Goal: Task Accomplishment & Management: Manage account settings

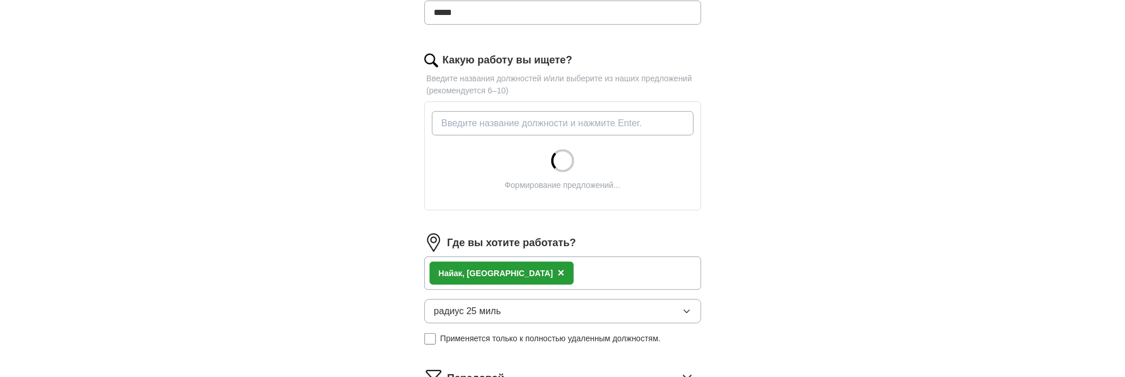
scroll to position [461, 0]
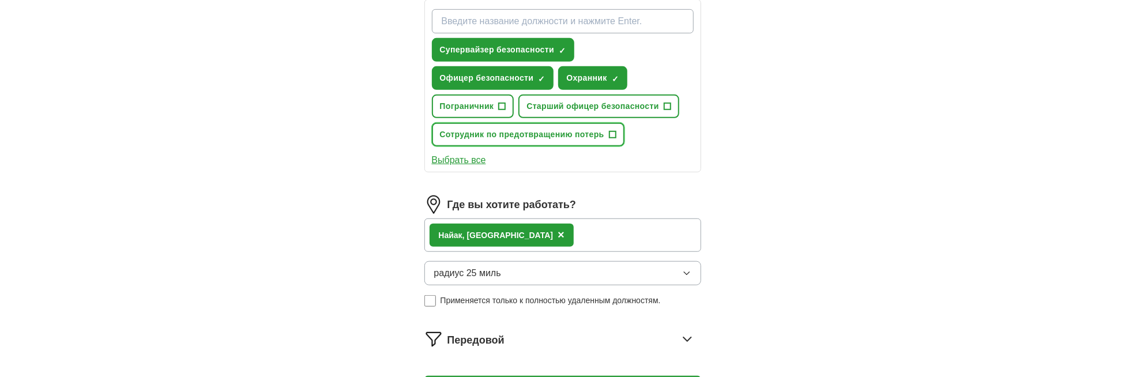
click at [612, 128] on font "+" at bounding box center [612, 133] width 7 height 13
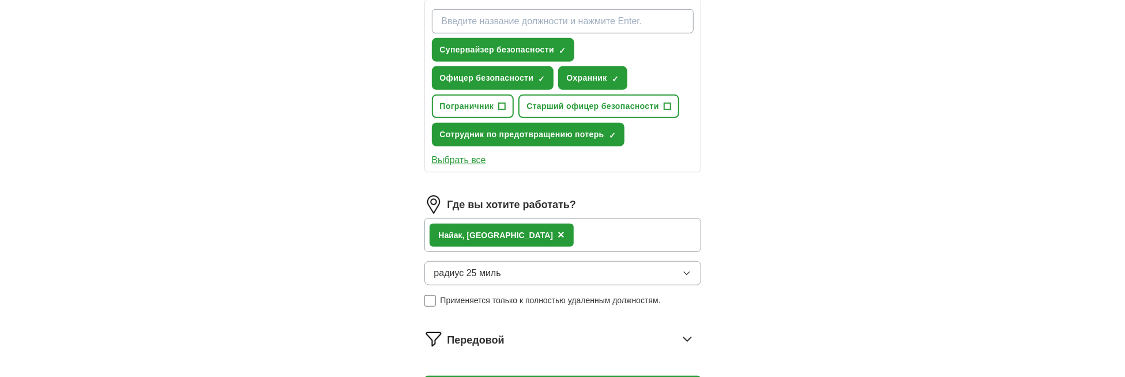
click at [519, 231] on div "Найак, [GEOGRAPHIC_DATA] ×" at bounding box center [501, 235] width 144 height 23
click at [557, 229] on font "×" at bounding box center [560, 234] width 7 height 13
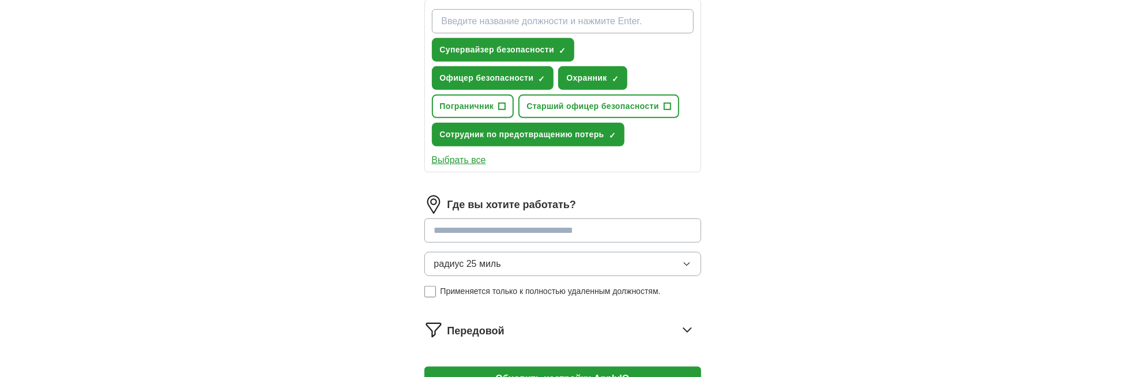
click at [515, 222] on input at bounding box center [562, 230] width 277 height 24
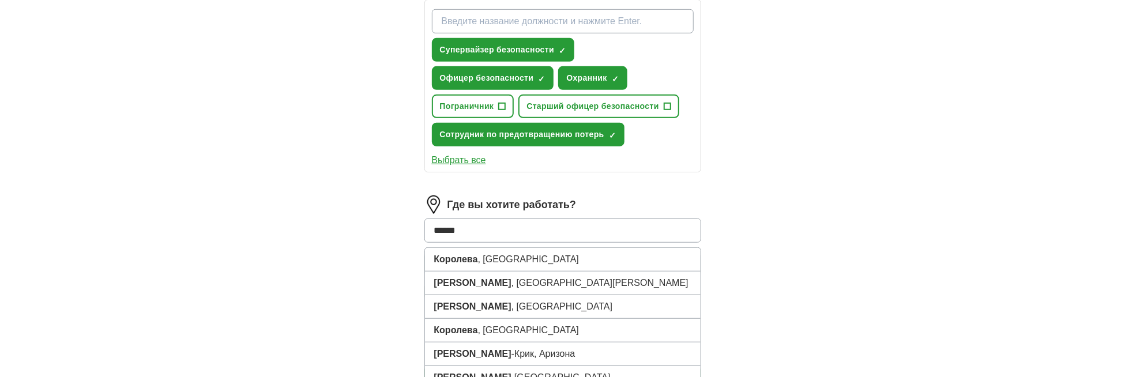
type input "******"
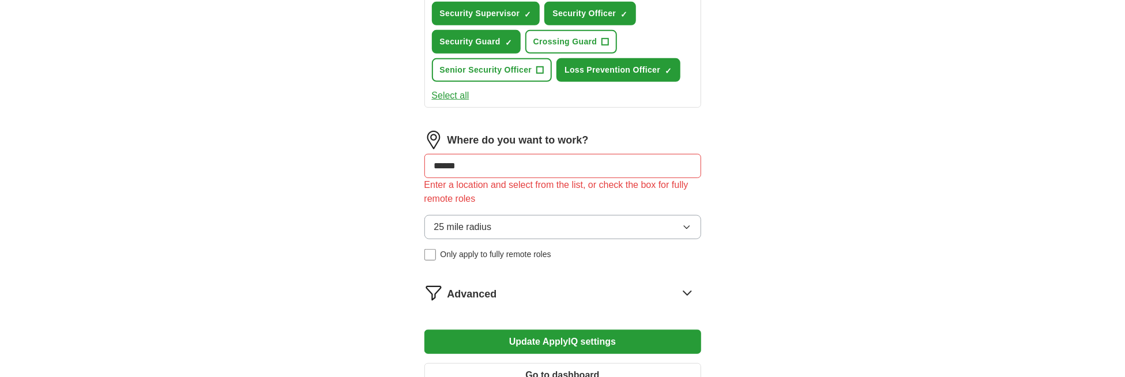
scroll to position [425, 0]
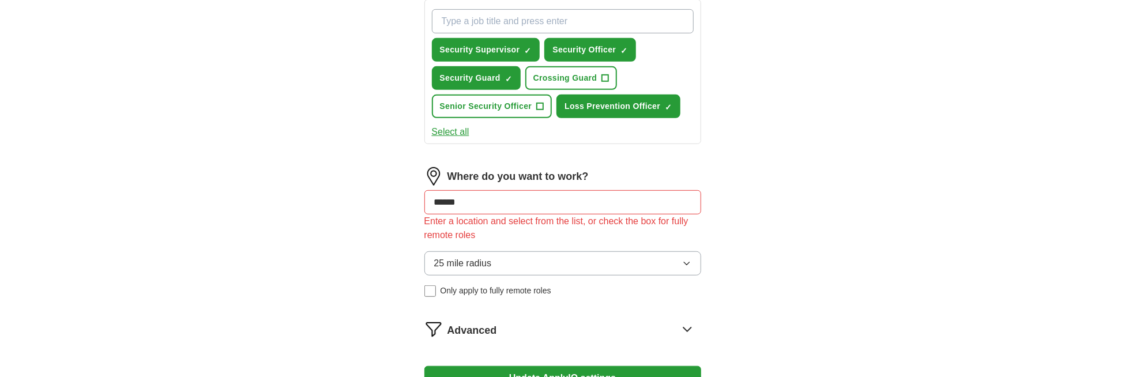
click at [535, 199] on input "******" at bounding box center [562, 202] width 277 height 24
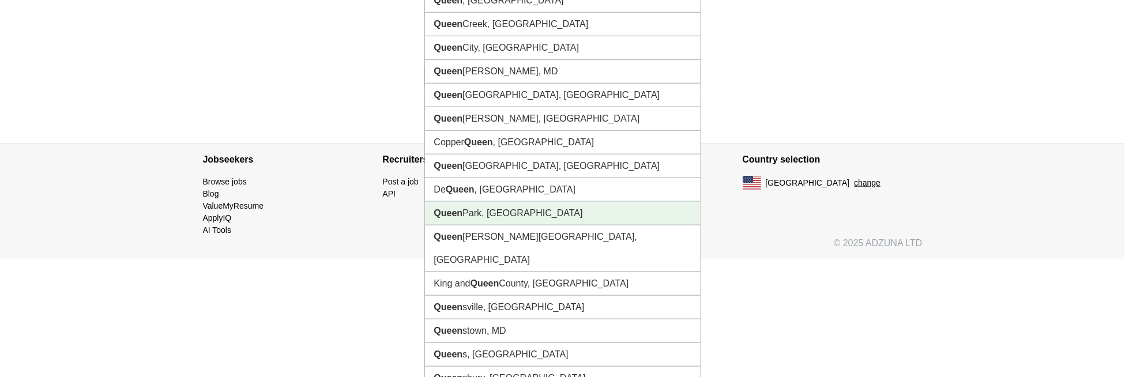
scroll to position [731, 0]
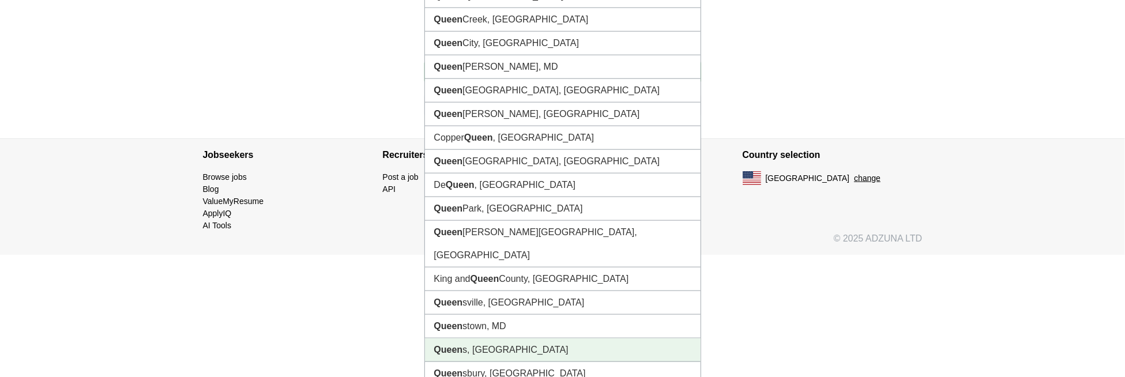
click at [476, 338] on li "Queen s, [GEOGRAPHIC_DATA]" at bounding box center [563, 350] width 276 height 24
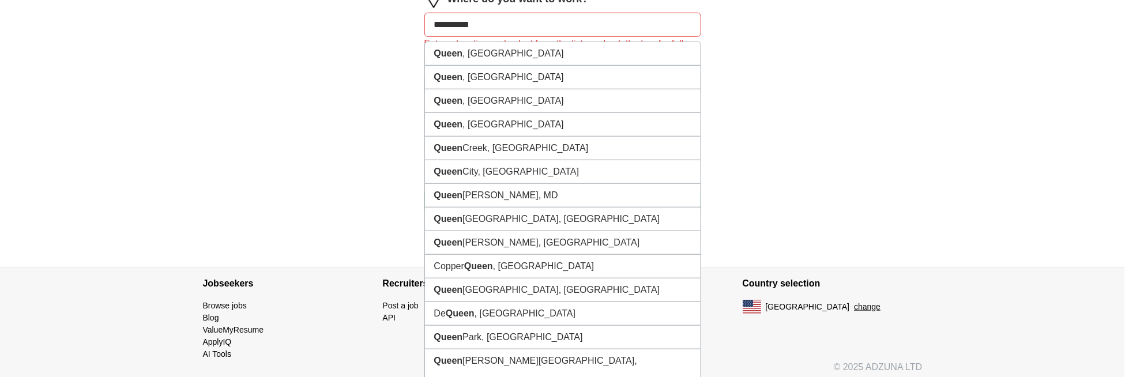
scroll to position [584, 0]
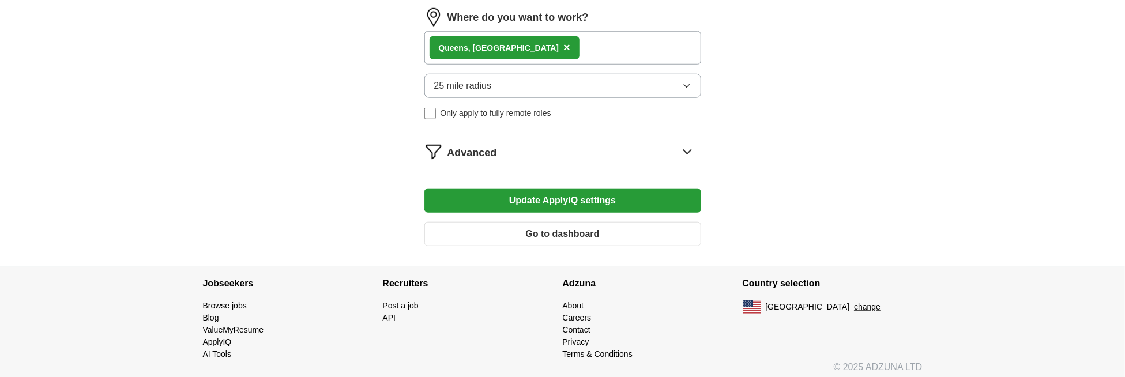
click at [551, 197] on button "Update ApplyIQ settings" at bounding box center [562, 200] width 277 height 24
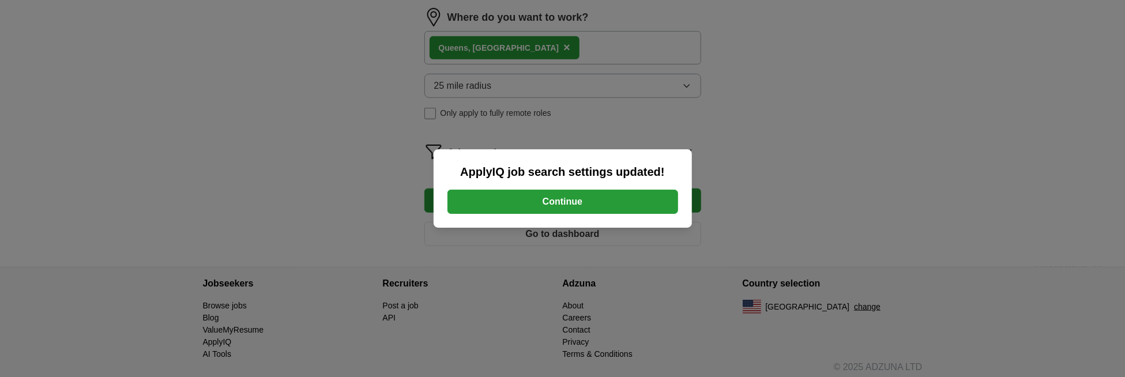
click at [555, 202] on button "Continue" at bounding box center [562, 202] width 231 height 24
